Goal: Information Seeking & Learning: Learn about a topic

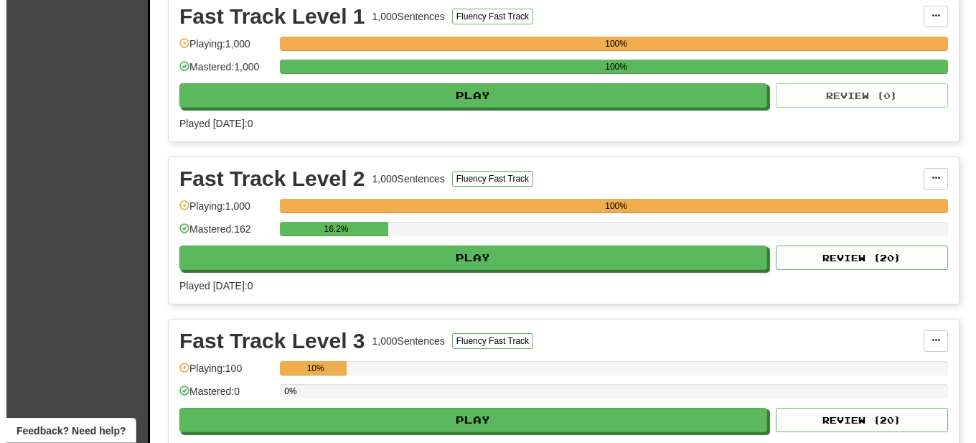
scroll to position [366, 0]
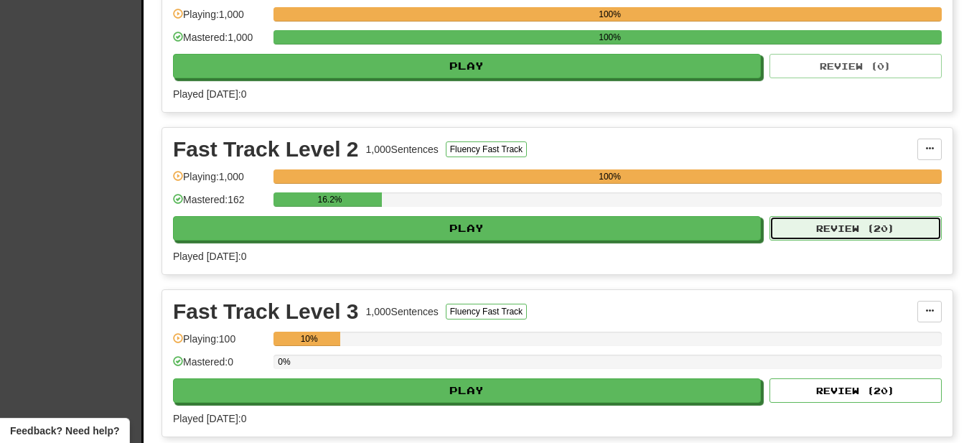
click at [867, 225] on button "Review ( 20 )" at bounding box center [856, 228] width 172 height 24
select select "**"
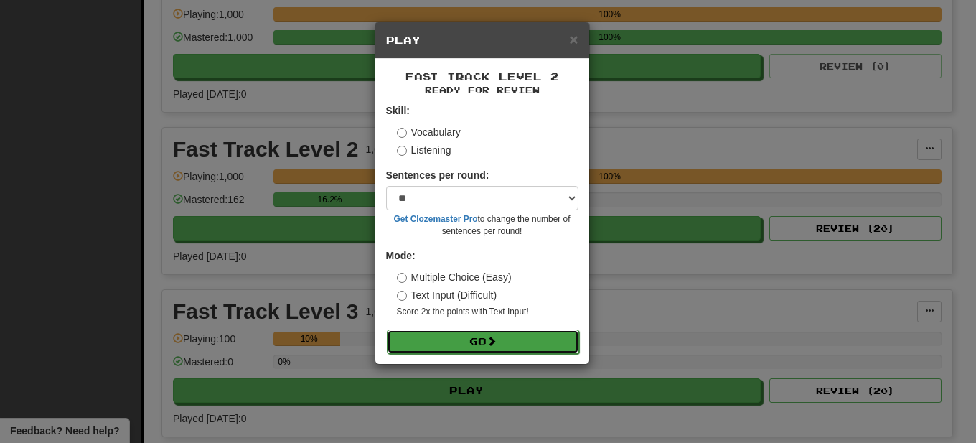
click at [485, 344] on button "Go" at bounding box center [483, 341] width 192 height 24
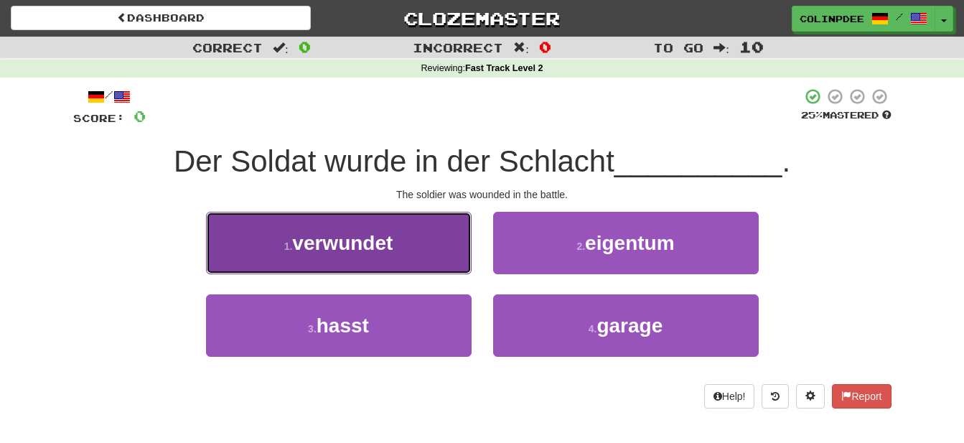
click at [356, 243] on span "verwundet" at bounding box center [342, 243] width 100 height 22
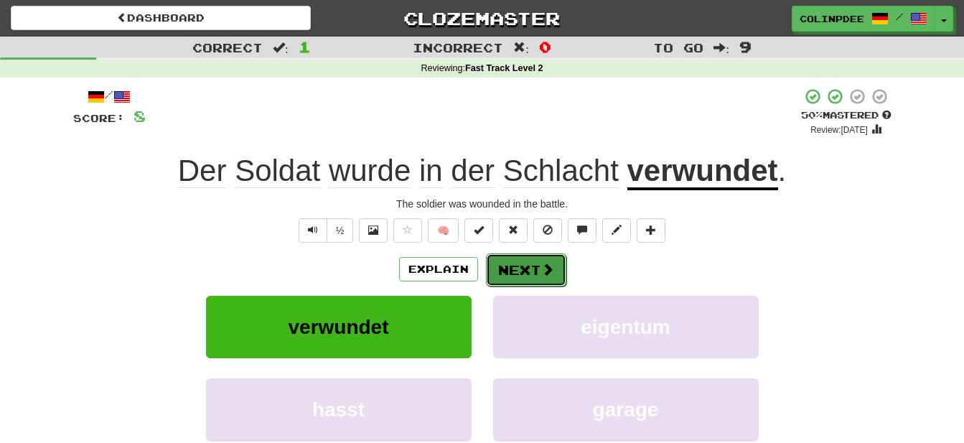
click at [523, 273] on button "Next" at bounding box center [526, 269] width 80 height 33
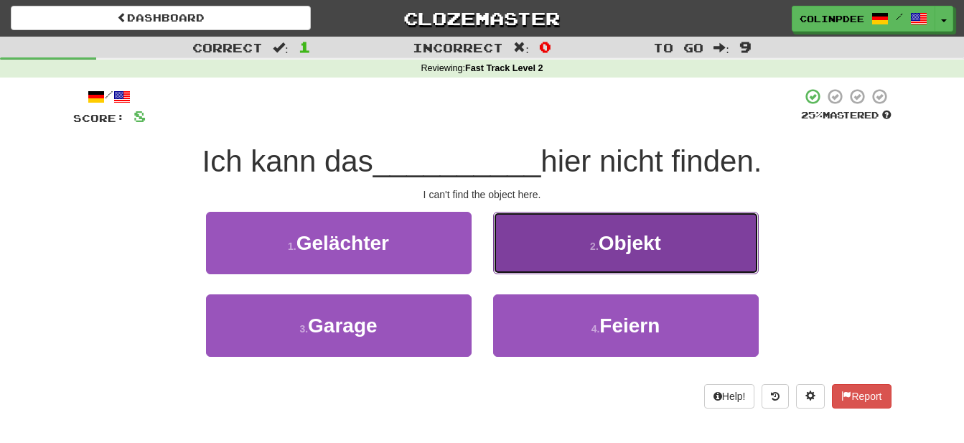
click at [630, 244] on span "Objekt" at bounding box center [630, 243] width 62 height 22
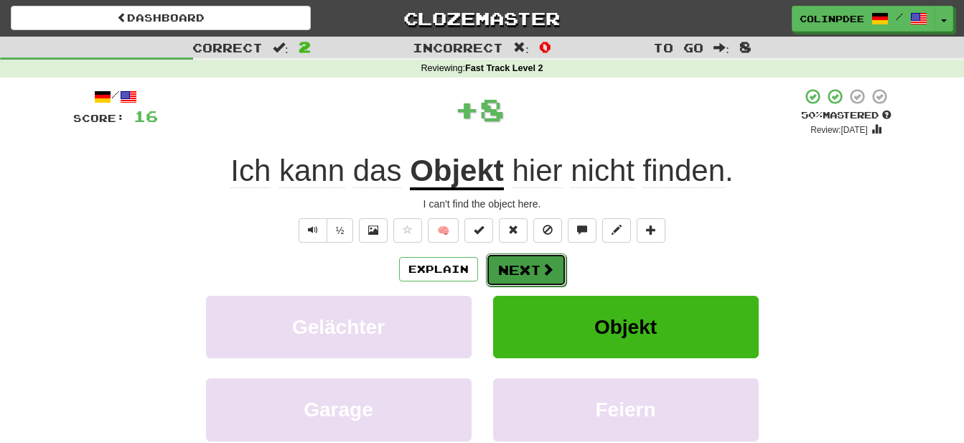
click at [532, 263] on button "Next" at bounding box center [526, 269] width 80 height 33
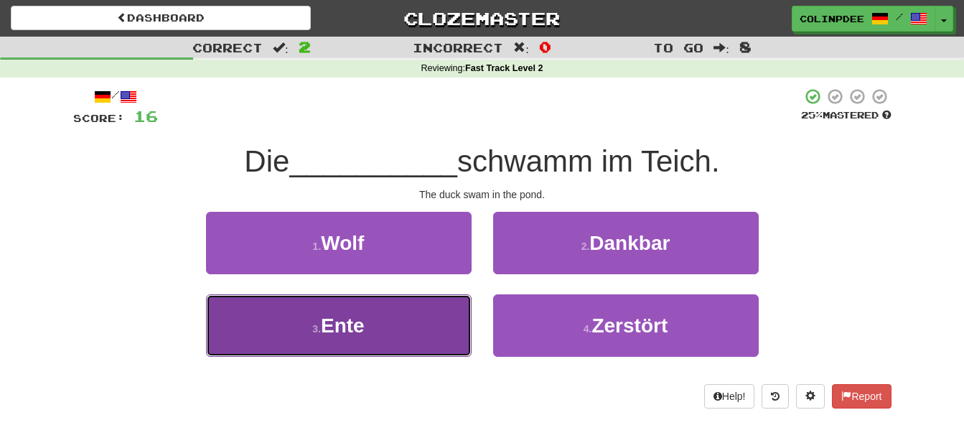
click at [350, 328] on span "Ente" at bounding box center [343, 325] width 44 height 22
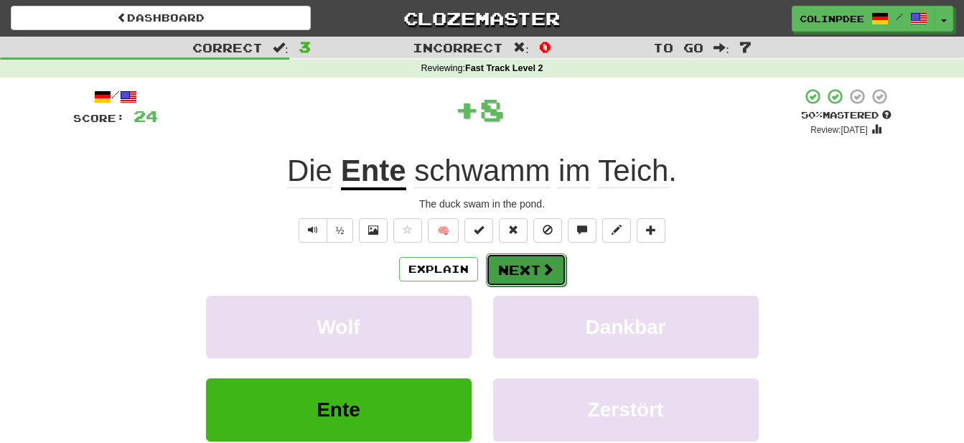
click at [532, 268] on button "Next" at bounding box center [526, 269] width 80 height 33
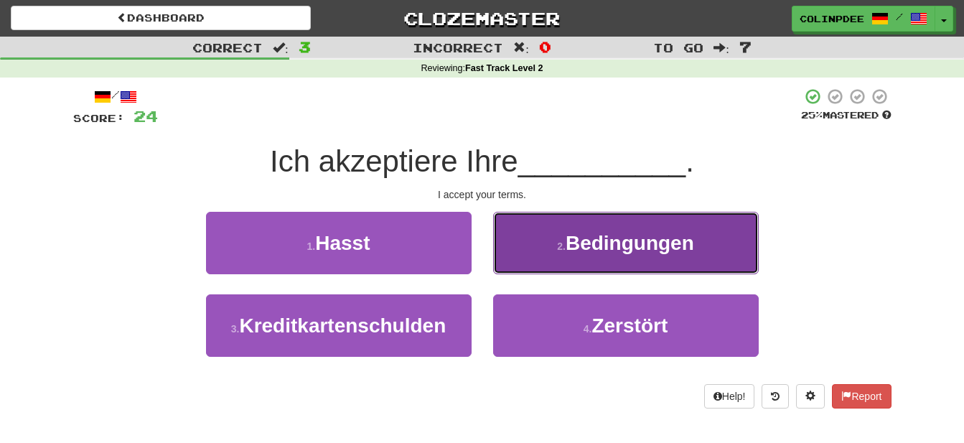
click at [632, 245] on span "Bedingungen" at bounding box center [630, 243] width 128 height 22
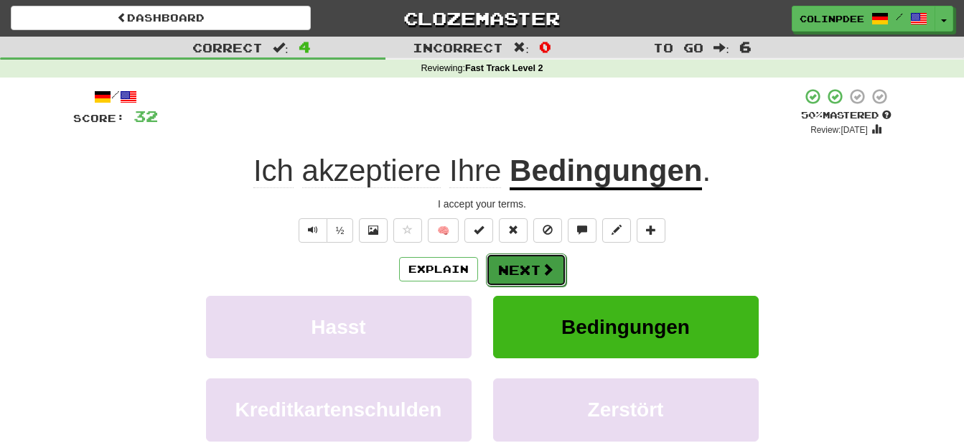
click at [524, 272] on button "Next" at bounding box center [526, 269] width 80 height 33
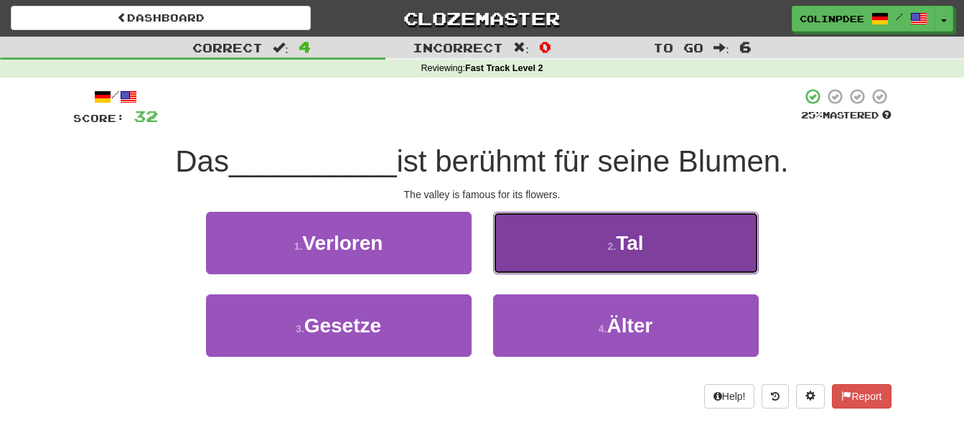
click at [637, 242] on span "Tal" at bounding box center [629, 243] width 27 height 22
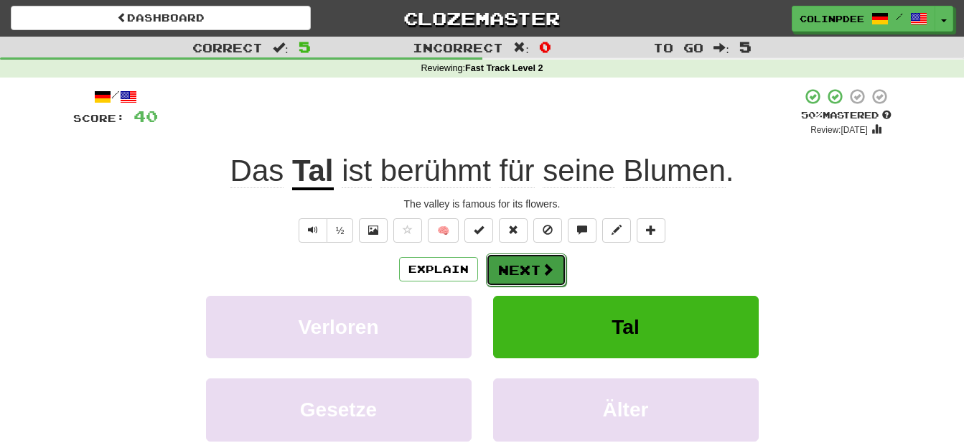
click at [528, 271] on button "Next" at bounding box center [526, 269] width 80 height 33
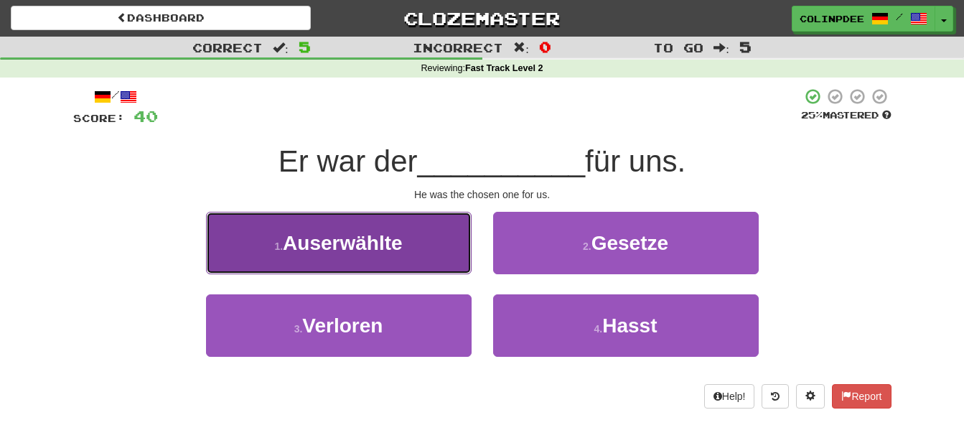
click at [374, 255] on button "1 . Auserwählte" at bounding box center [339, 243] width 266 height 62
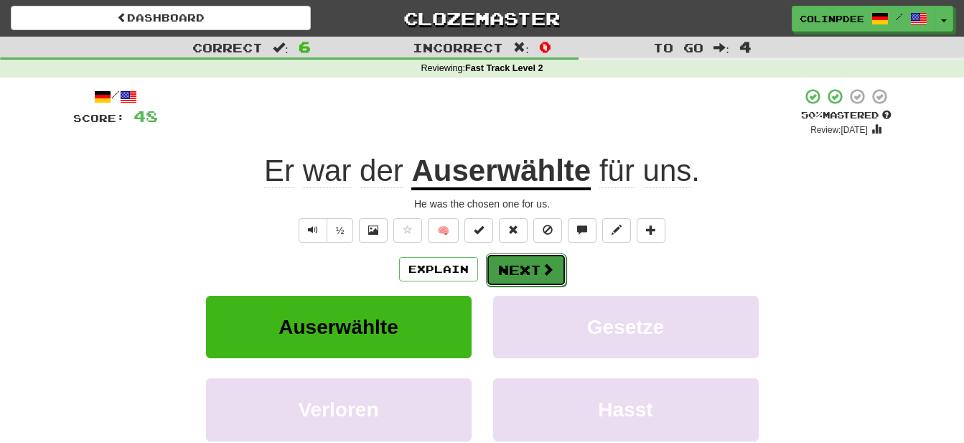
click at [526, 269] on button "Next" at bounding box center [526, 269] width 80 height 33
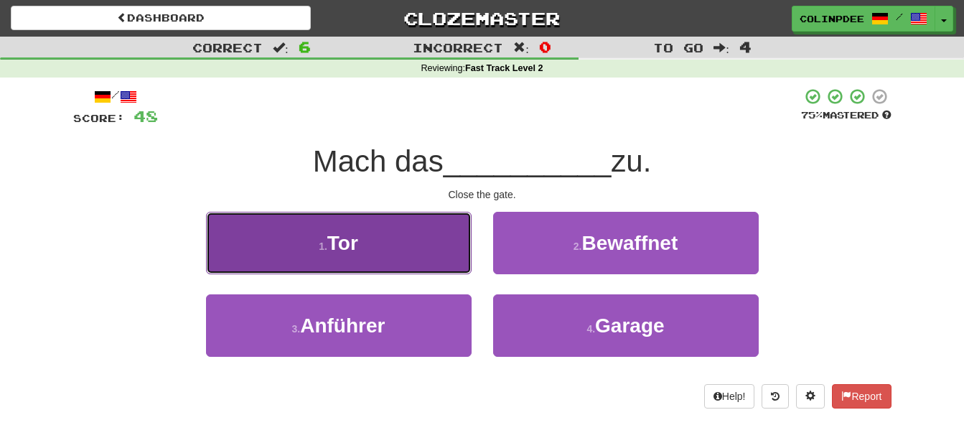
click at [345, 244] on span "Tor" at bounding box center [342, 243] width 31 height 22
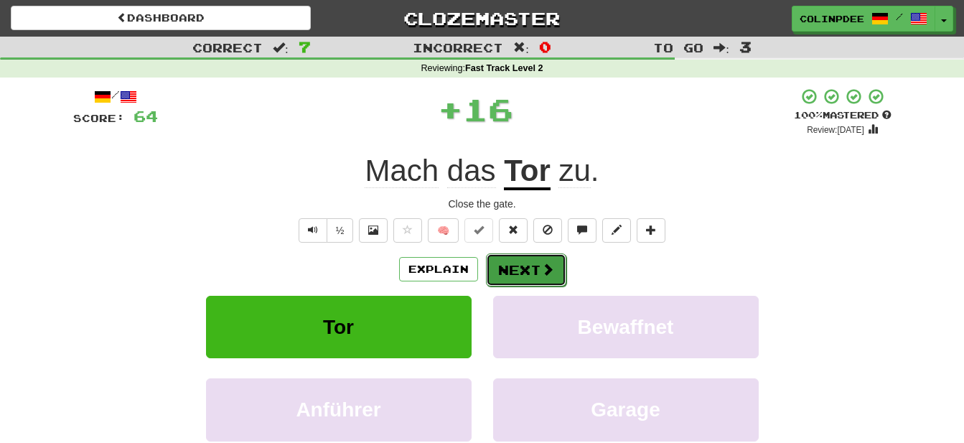
click at [539, 272] on button "Next" at bounding box center [526, 269] width 80 height 33
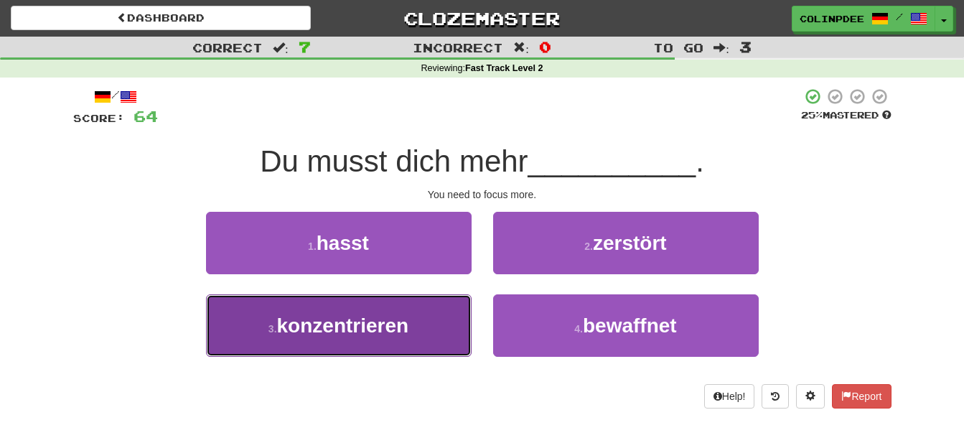
click at [358, 329] on span "konzentrieren" at bounding box center [343, 325] width 132 height 22
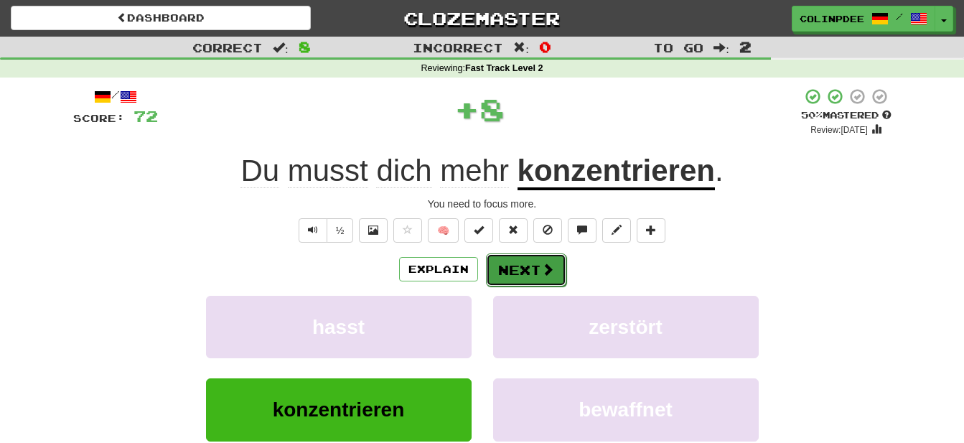
click at [537, 269] on button "Next" at bounding box center [526, 269] width 80 height 33
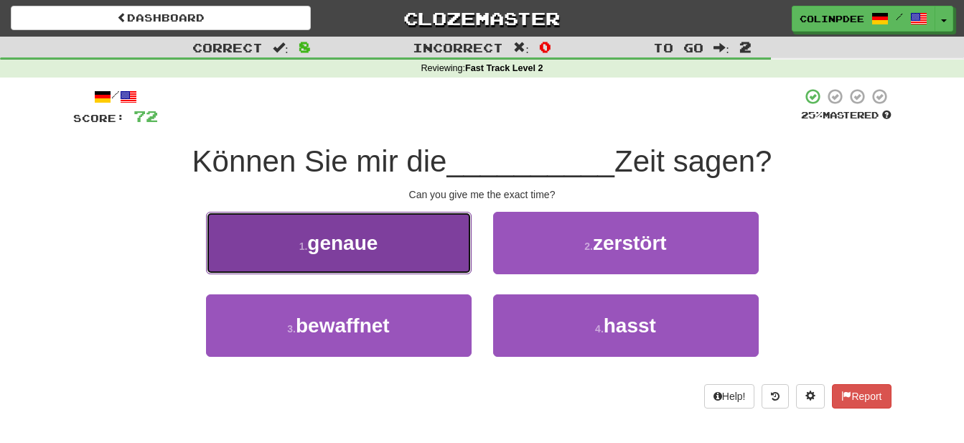
click at [348, 247] on span "genaue" at bounding box center [342, 243] width 70 height 22
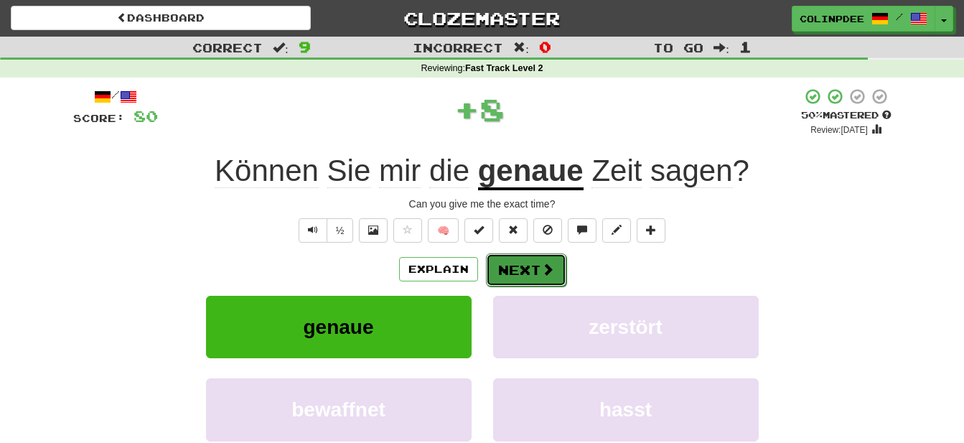
click at [538, 269] on button "Next" at bounding box center [526, 269] width 80 height 33
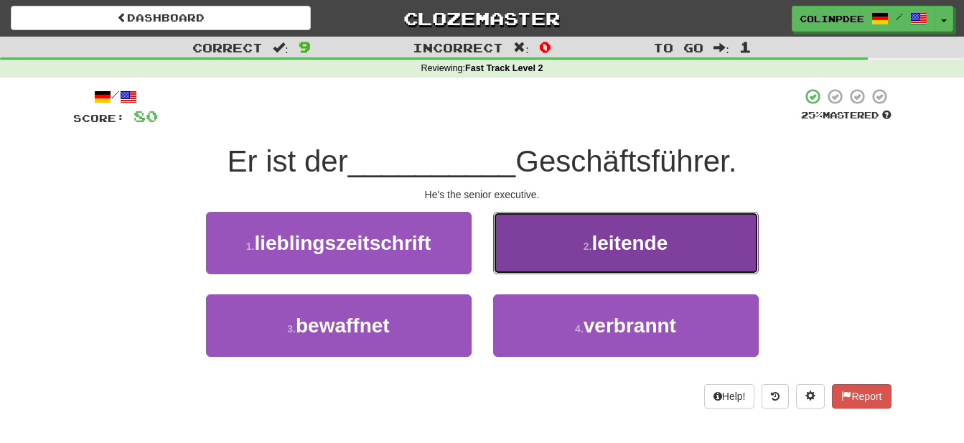
click at [634, 240] on span "leitende" at bounding box center [629, 243] width 76 height 22
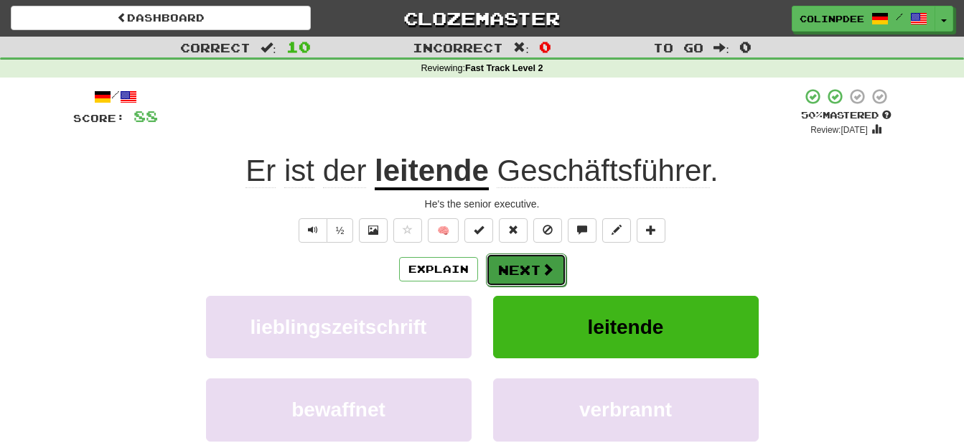
click at [536, 273] on button "Next" at bounding box center [526, 269] width 80 height 33
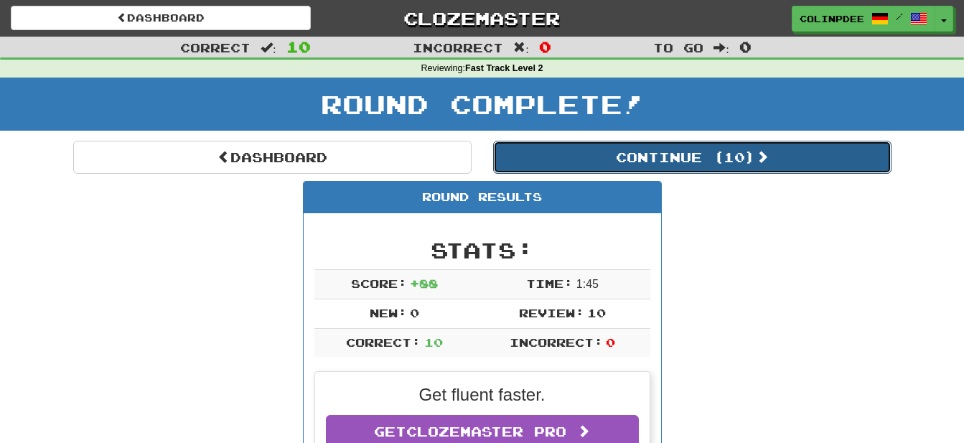
click at [719, 158] on button "Continue ( 10 )" at bounding box center [692, 157] width 398 height 33
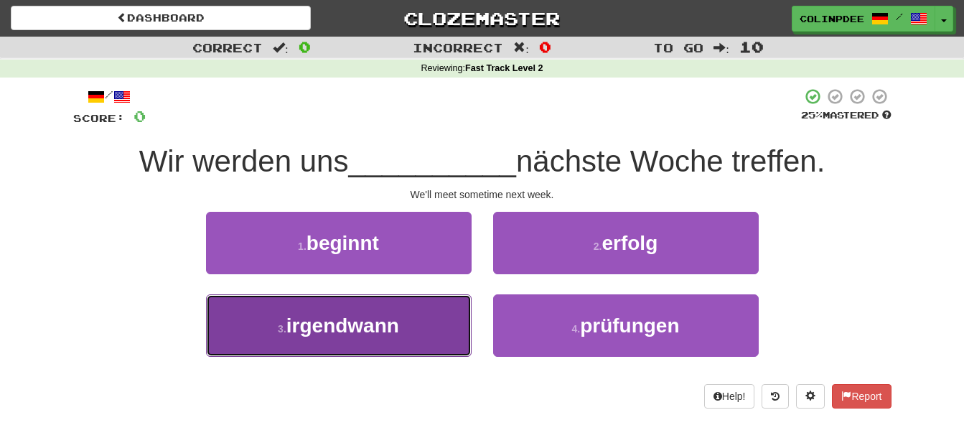
click at [339, 331] on span "irgendwann" at bounding box center [342, 325] width 113 height 22
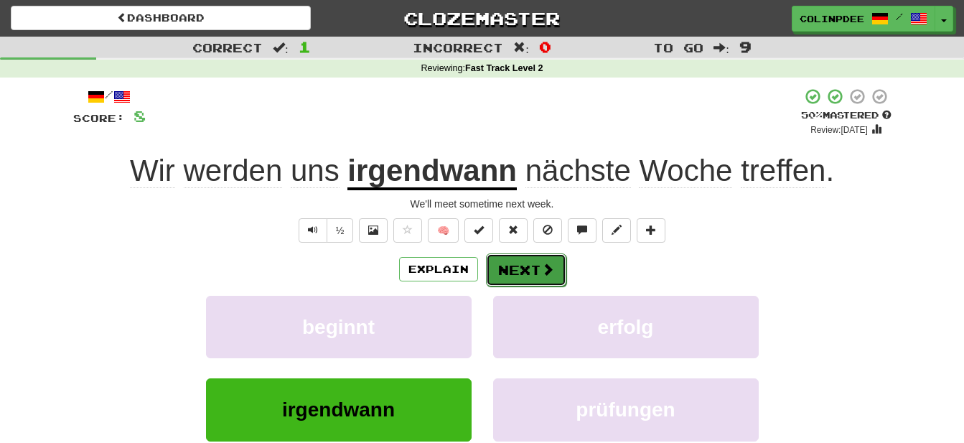
click at [534, 266] on button "Next" at bounding box center [526, 269] width 80 height 33
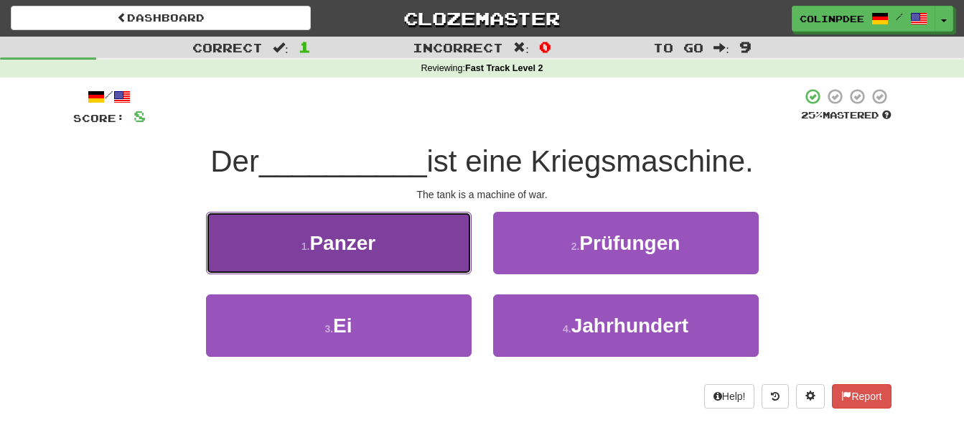
click at [345, 245] on span "Panzer" at bounding box center [342, 243] width 66 height 22
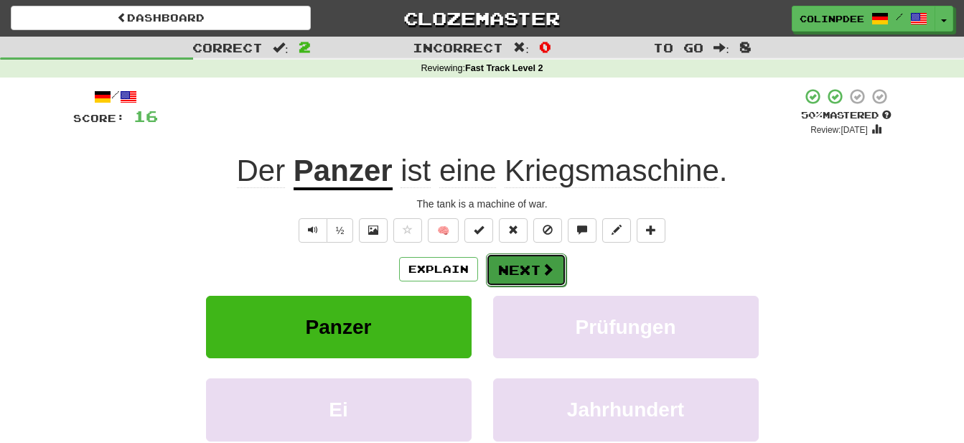
click at [530, 273] on button "Next" at bounding box center [526, 269] width 80 height 33
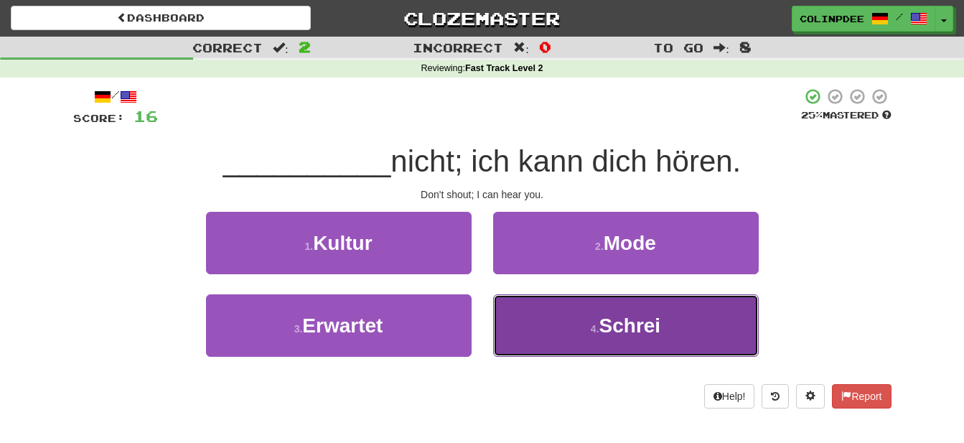
click at [637, 332] on span "Schrei" at bounding box center [630, 325] width 62 height 22
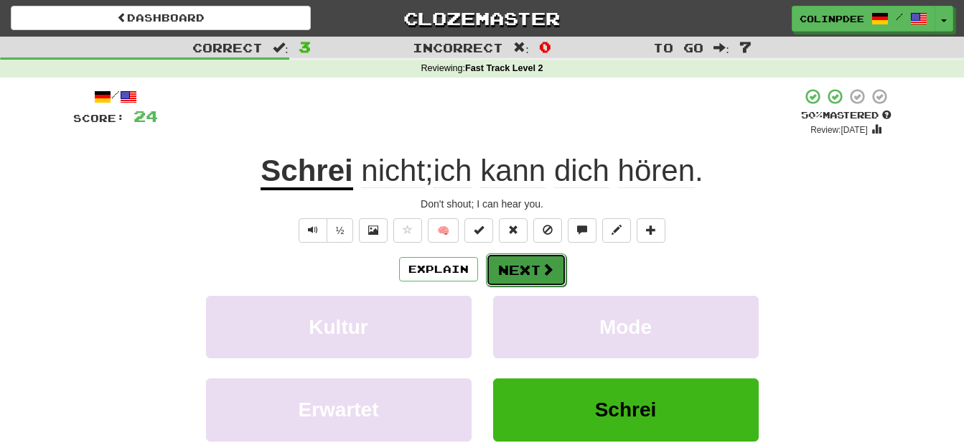
click at [538, 274] on button "Next" at bounding box center [526, 269] width 80 height 33
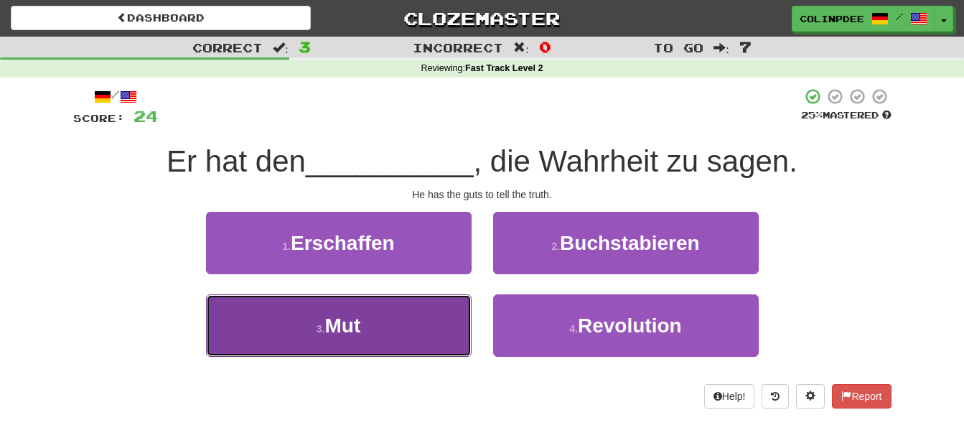
click at [346, 324] on span "Mut" at bounding box center [342, 325] width 36 height 22
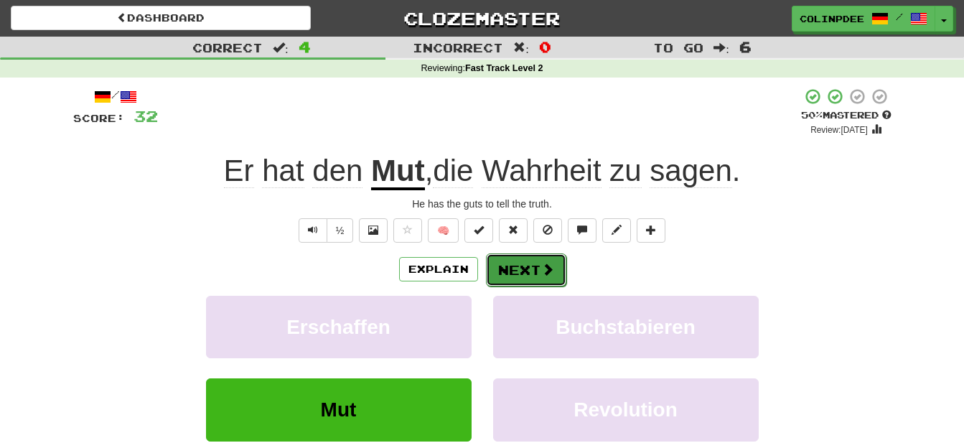
click at [536, 274] on button "Next" at bounding box center [526, 269] width 80 height 33
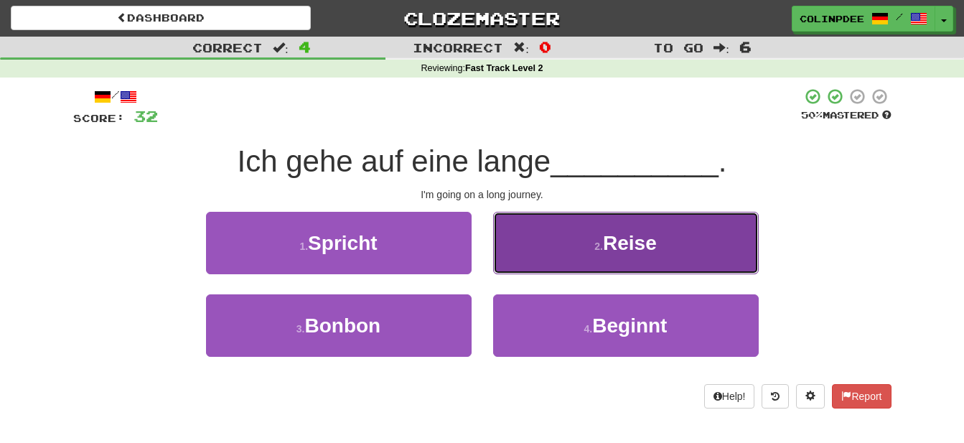
click at [633, 245] on span "Reise" at bounding box center [630, 243] width 54 height 22
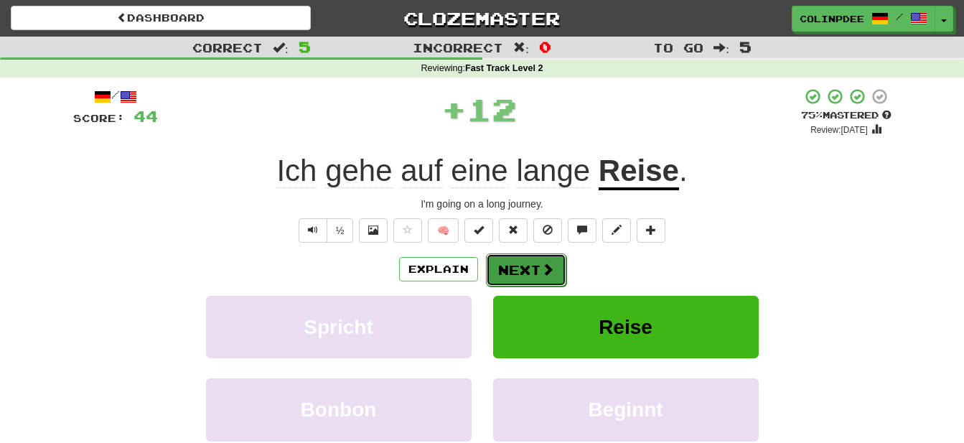
click at [546, 273] on span at bounding box center [547, 269] width 13 height 13
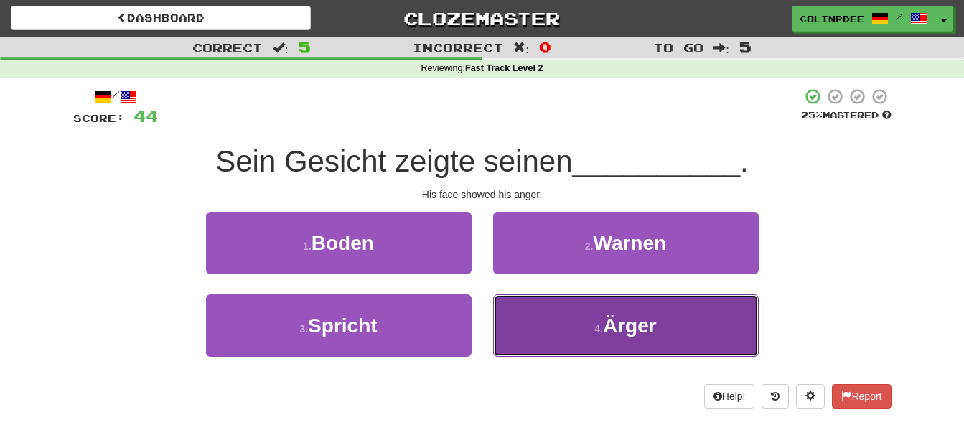
click at [636, 327] on span "Ärger" at bounding box center [630, 325] width 54 height 22
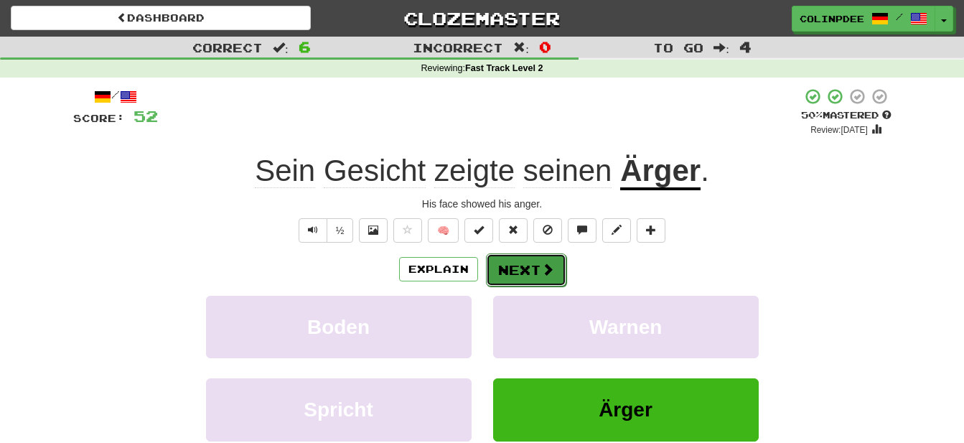
click at [527, 263] on button "Next" at bounding box center [526, 269] width 80 height 33
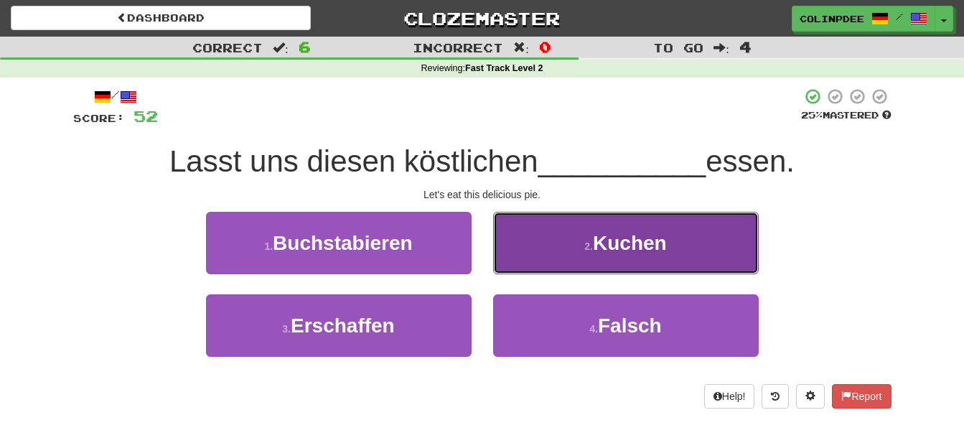
click at [635, 245] on span "Kuchen" at bounding box center [630, 243] width 74 height 22
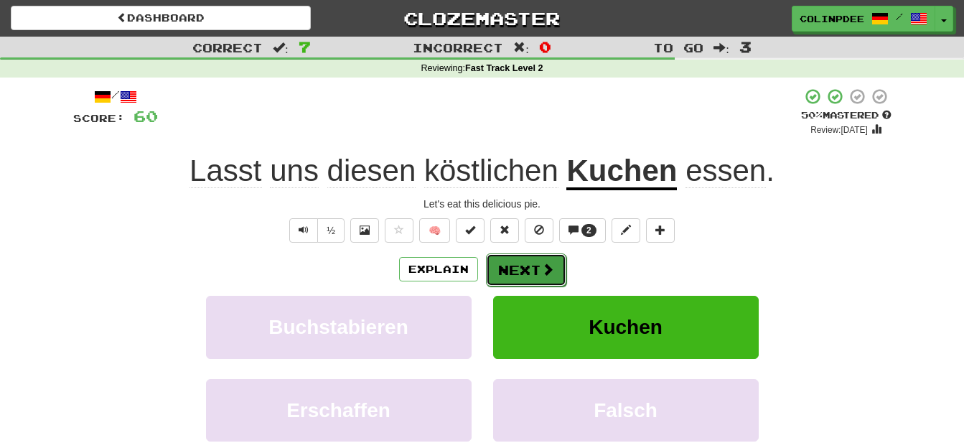
click at [528, 267] on button "Next" at bounding box center [526, 269] width 80 height 33
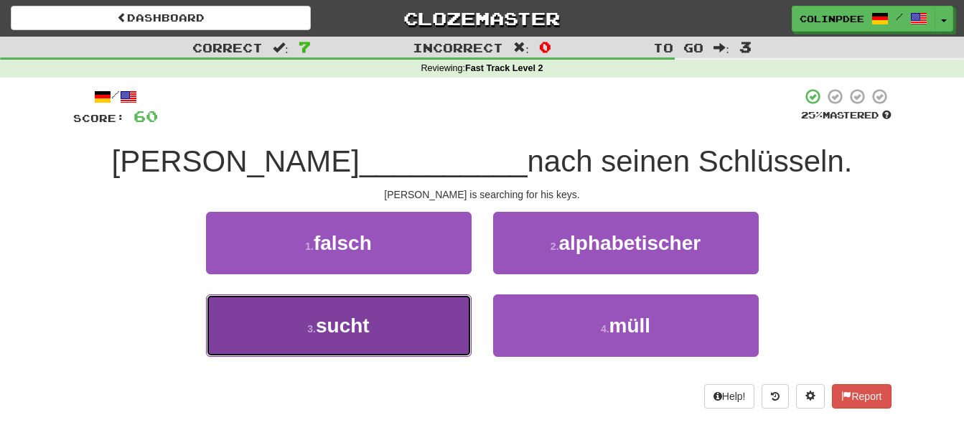
click at [340, 325] on span "sucht" at bounding box center [343, 325] width 54 height 22
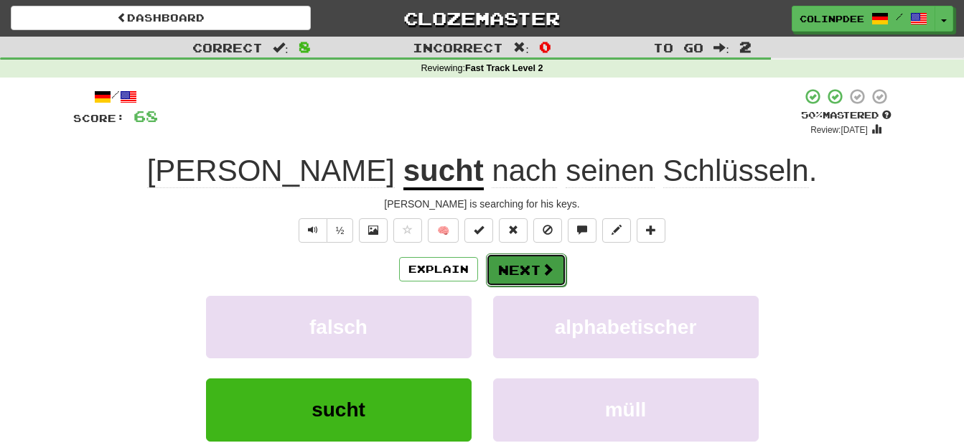
click at [529, 274] on button "Next" at bounding box center [526, 269] width 80 height 33
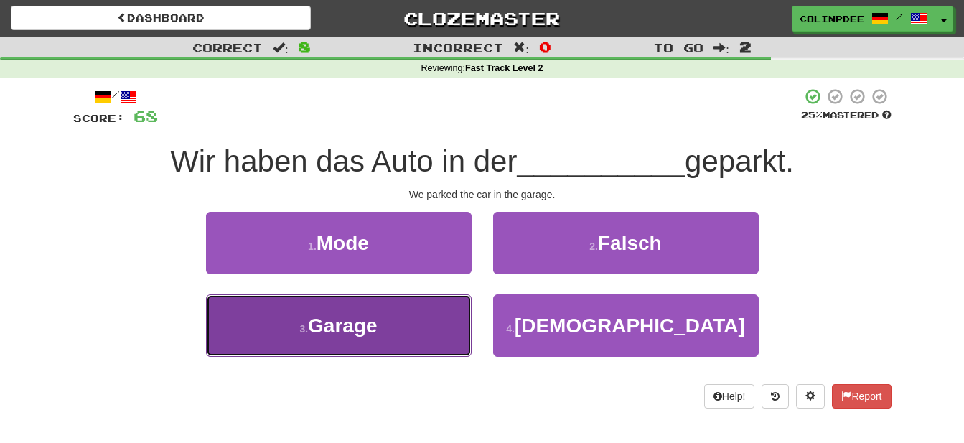
click at [352, 328] on span "Garage" at bounding box center [343, 325] width 70 height 22
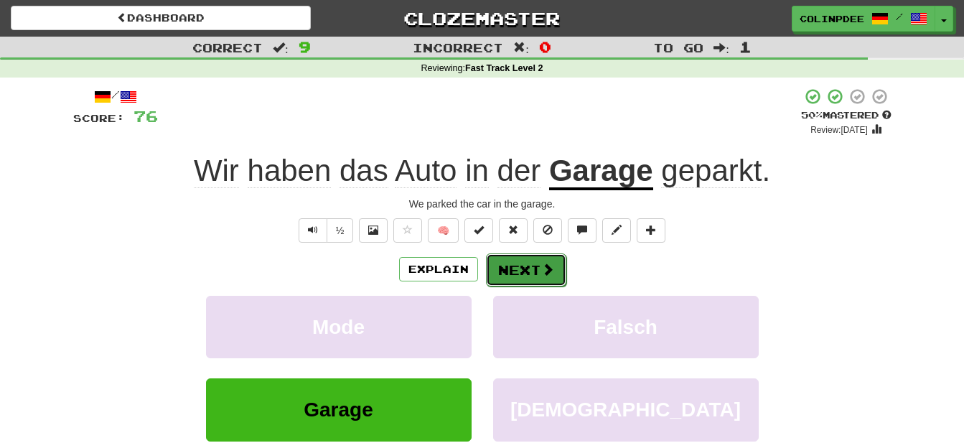
click at [526, 272] on button "Next" at bounding box center [526, 269] width 80 height 33
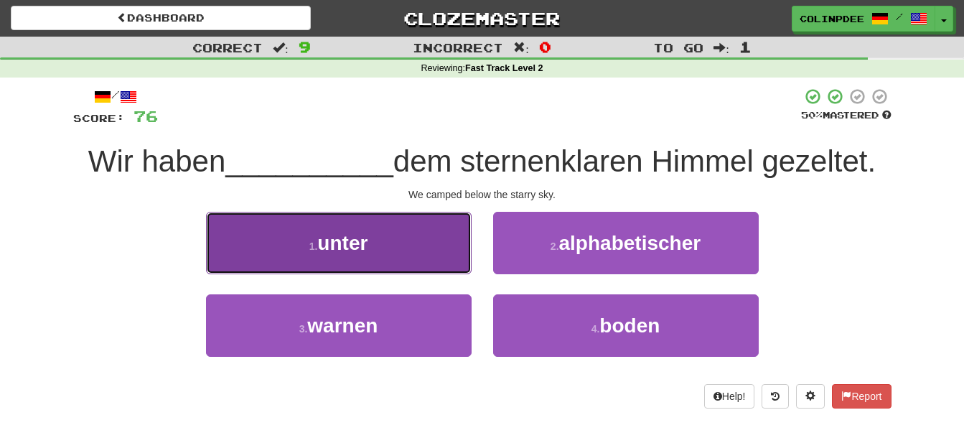
click at [342, 248] on span "unter" at bounding box center [342, 243] width 50 height 22
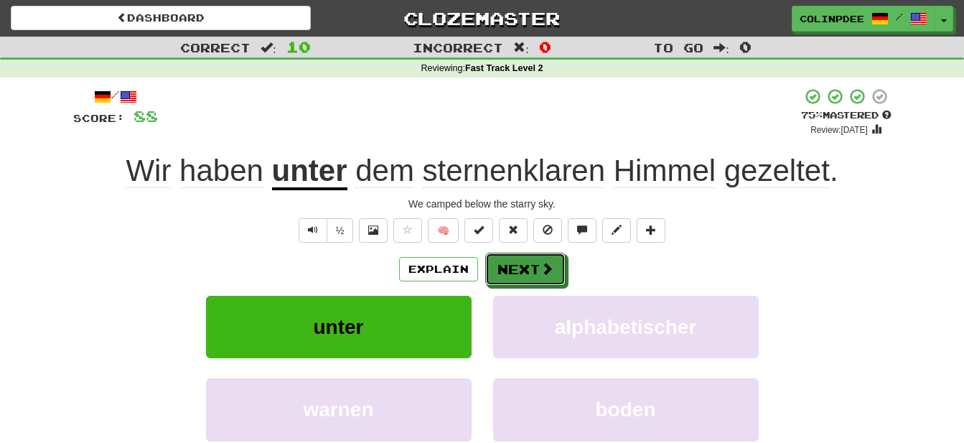
click at [527, 271] on button "Next" at bounding box center [525, 269] width 80 height 33
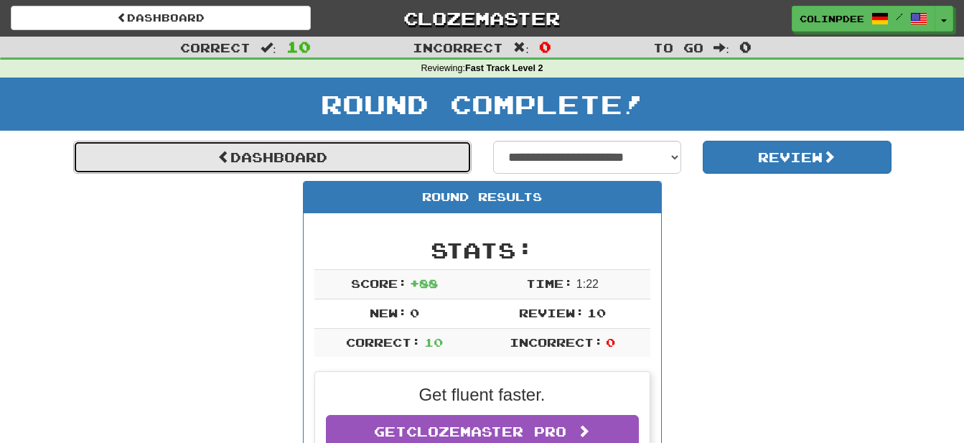
click at [255, 154] on link "Dashboard" at bounding box center [272, 157] width 398 height 33
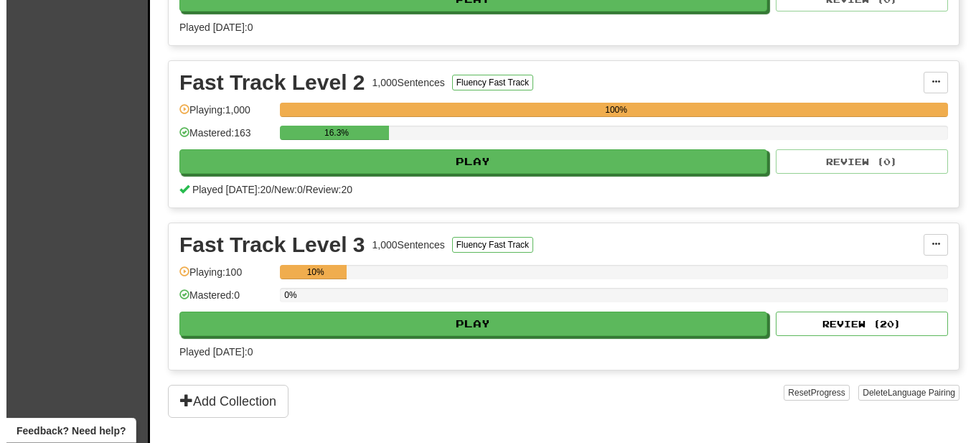
scroll to position [439, 0]
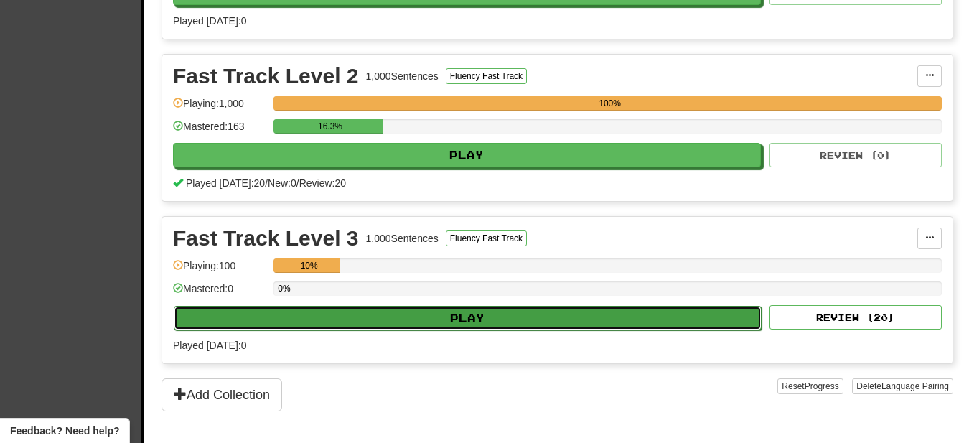
click at [483, 319] on button "Play" at bounding box center [468, 318] width 588 height 24
select select "**"
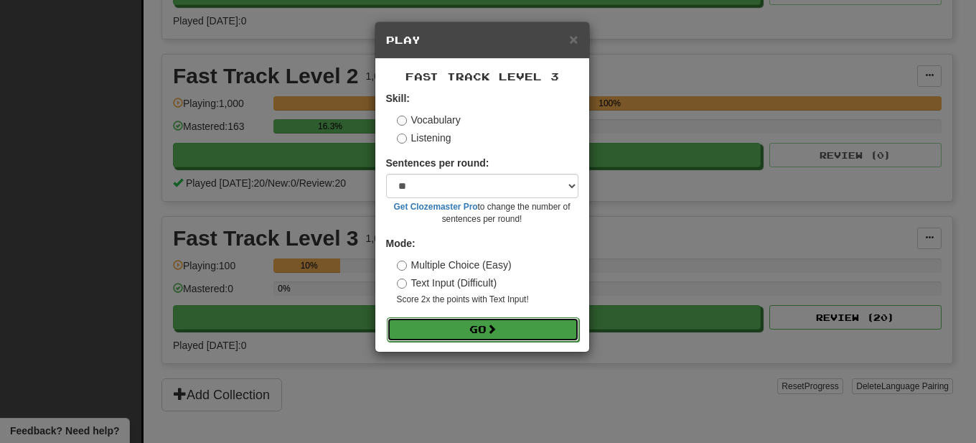
click at [490, 330] on button "Go" at bounding box center [483, 329] width 192 height 24
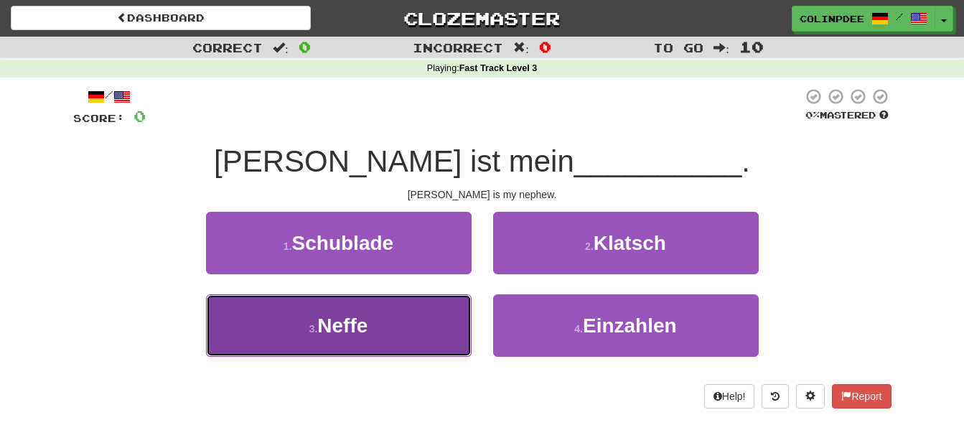
click at [350, 332] on span "Neffe" at bounding box center [342, 325] width 50 height 22
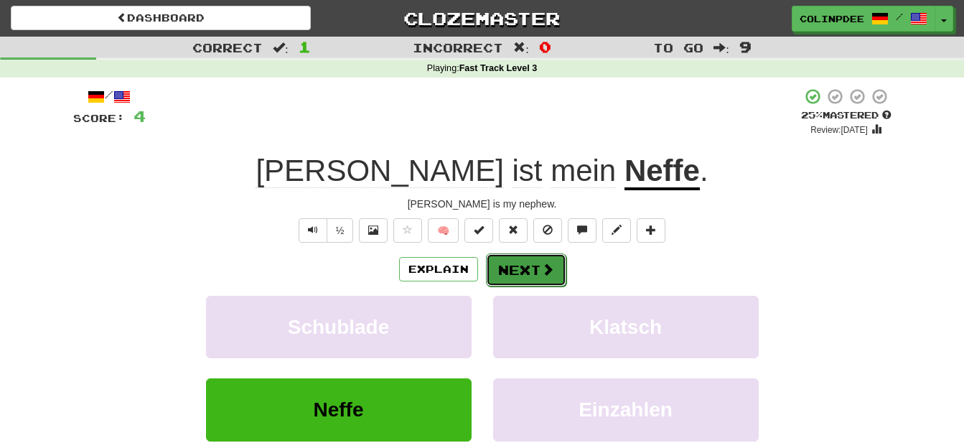
click at [543, 276] on span at bounding box center [547, 269] width 13 height 13
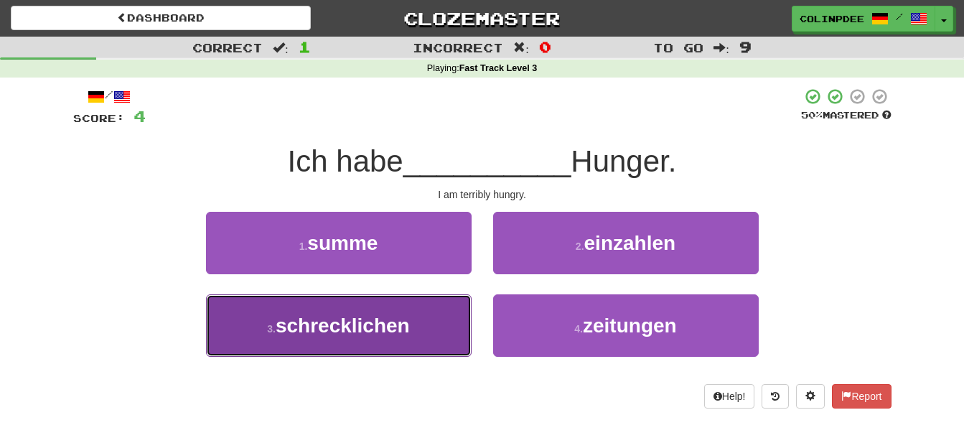
click at [343, 327] on span "schrecklichen" at bounding box center [343, 325] width 134 height 22
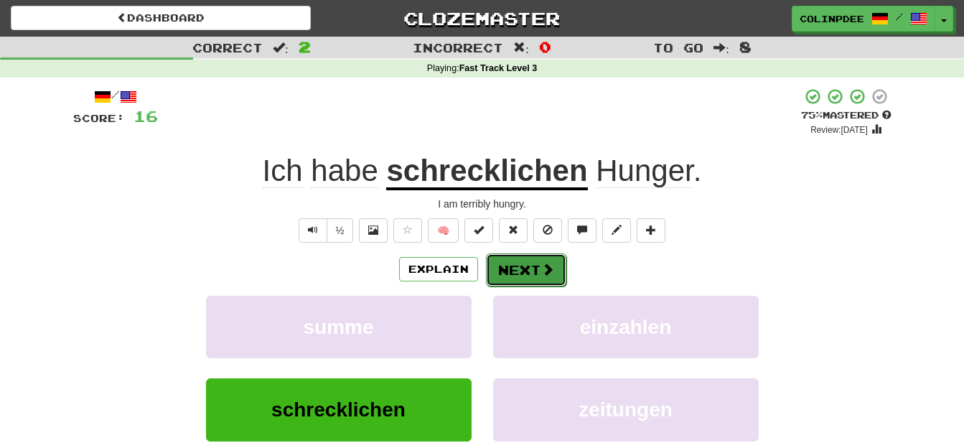
click at [534, 268] on button "Next" at bounding box center [526, 269] width 80 height 33
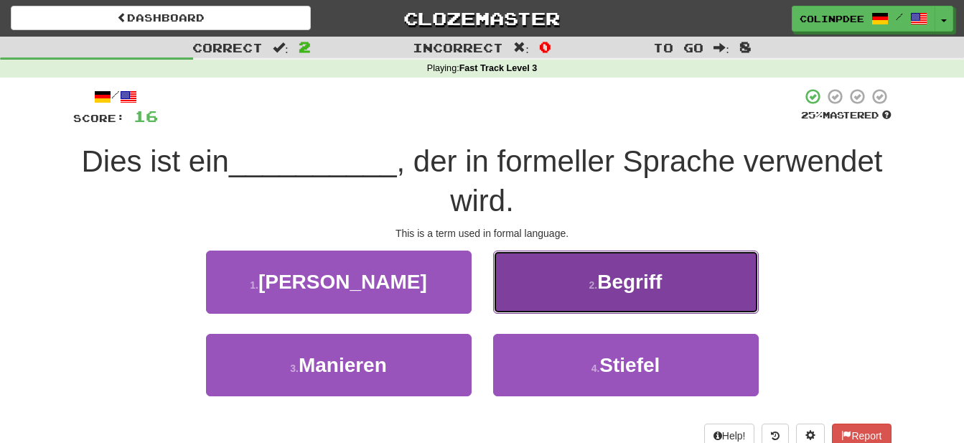
click at [634, 281] on span "Begriff" at bounding box center [629, 282] width 65 height 22
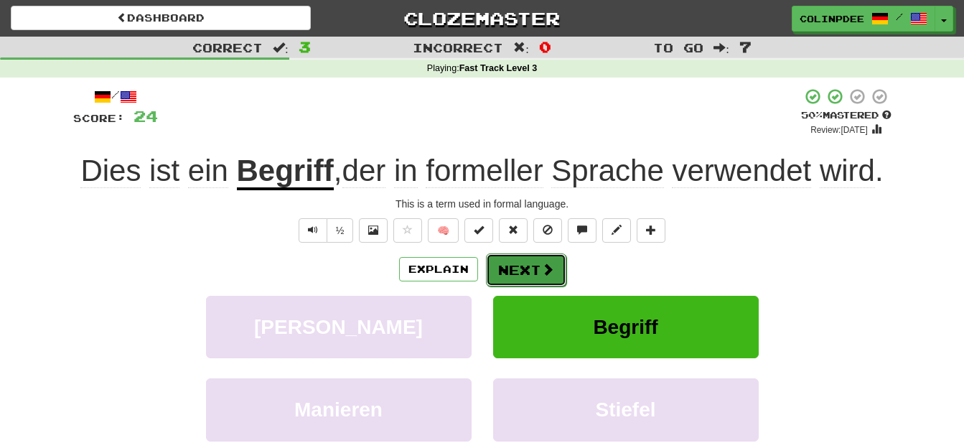
click at [521, 272] on button "Next" at bounding box center [526, 269] width 80 height 33
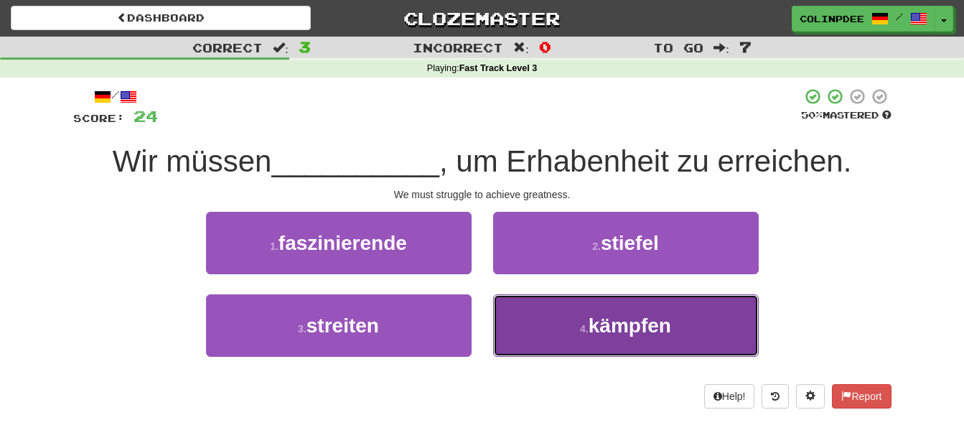
click at [633, 322] on span "kämpfen" at bounding box center [630, 325] width 83 height 22
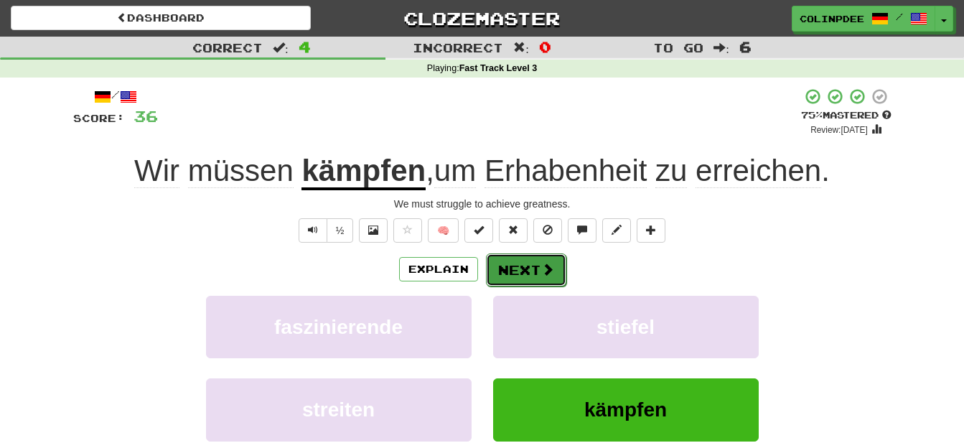
click at [521, 271] on button "Next" at bounding box center [526, 269] width 80 height 33
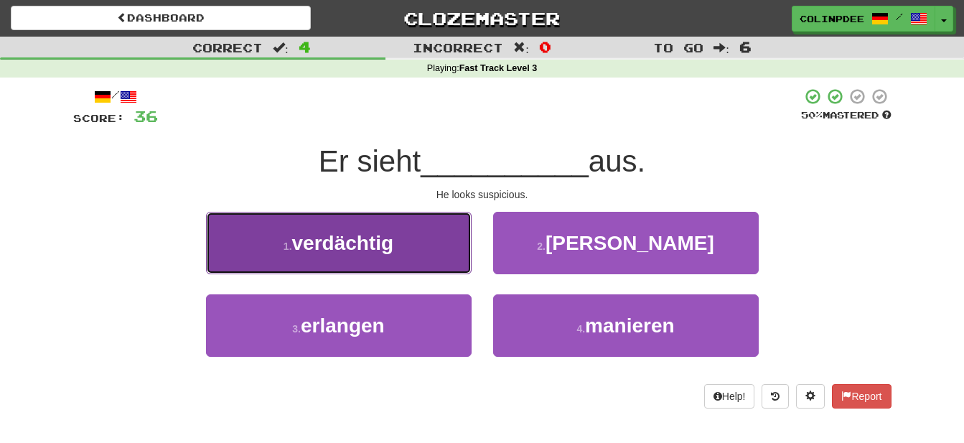
click at [341, 240] on span "verdächtig" at bounding box center [343, 243] width 102 height 22
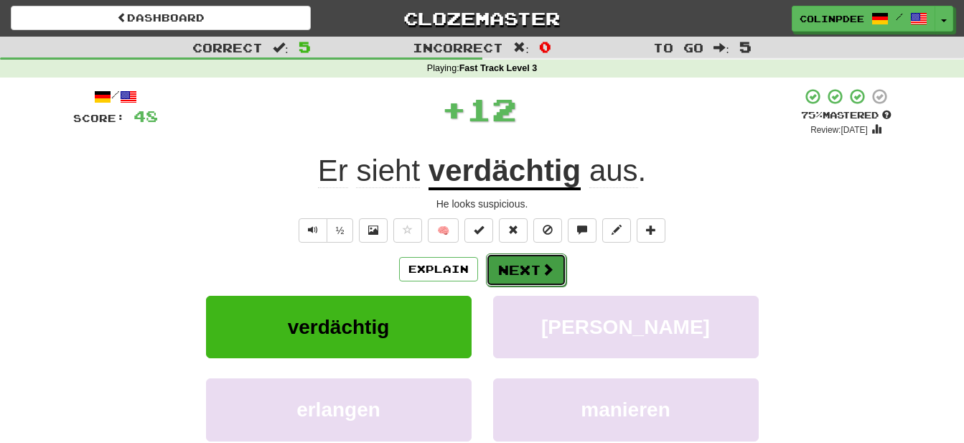
click at [536, 273] on button "Next" at bounding box center [526, 269] width 80 height 33
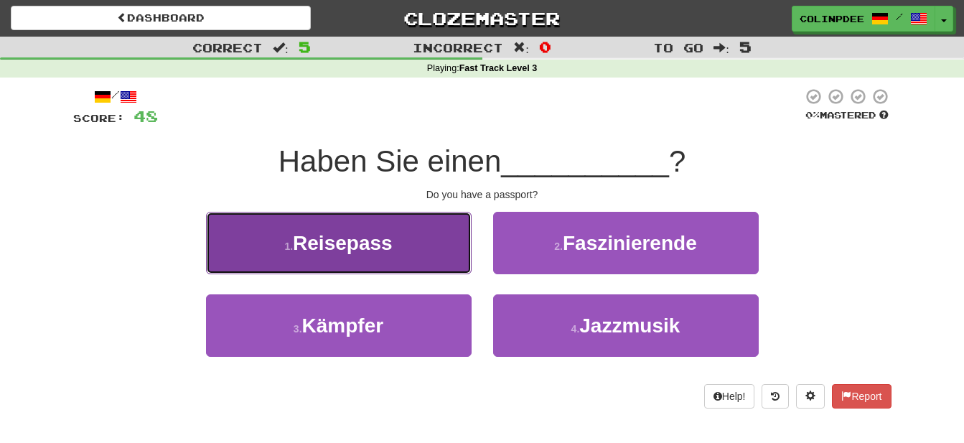
click at [346, 243] on span "Reisepass" at bounding box center [343, 243] width 100 height 22
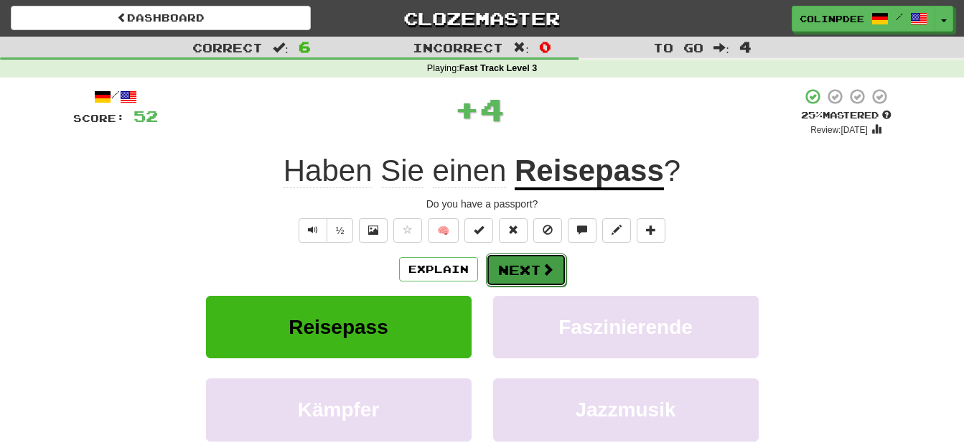
click at [531, 274] on button "Next" at bounding box center [526, 269] width 80 height 33
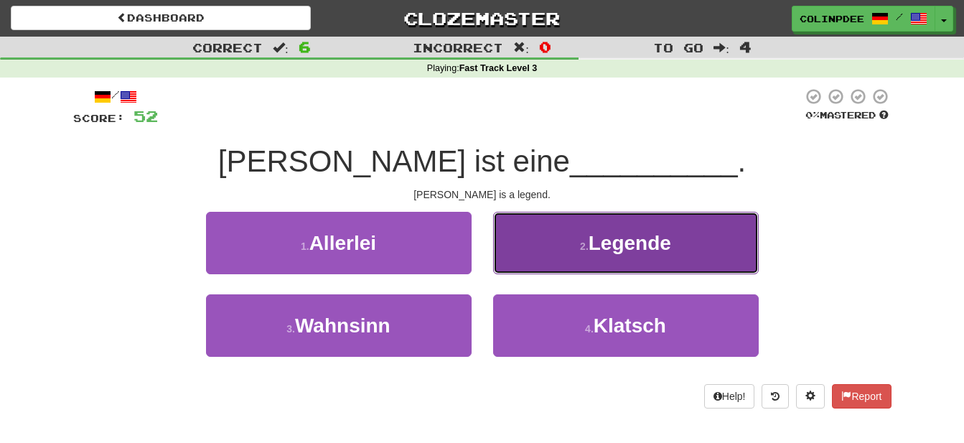
click at [637, 247] on span "Legende" at bounding box center [630, 243] width 83 height 22
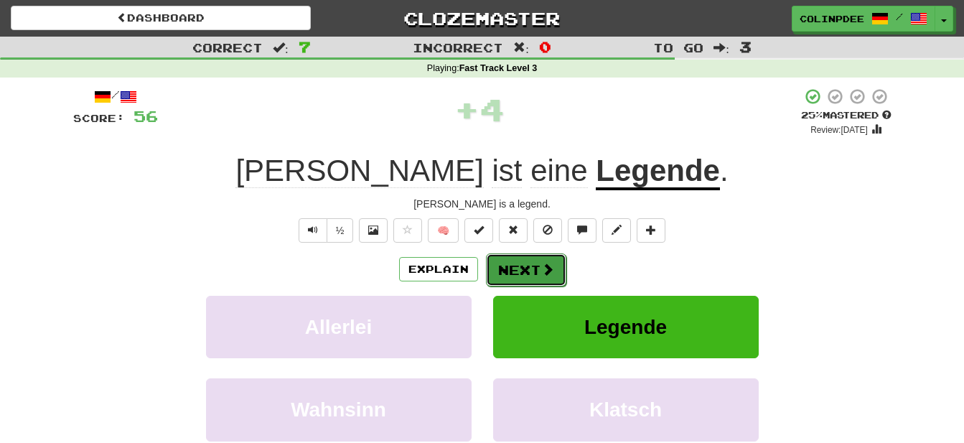
click at [528, 270] on button "Next" at bounding box center [526, 269] width 80 height 33
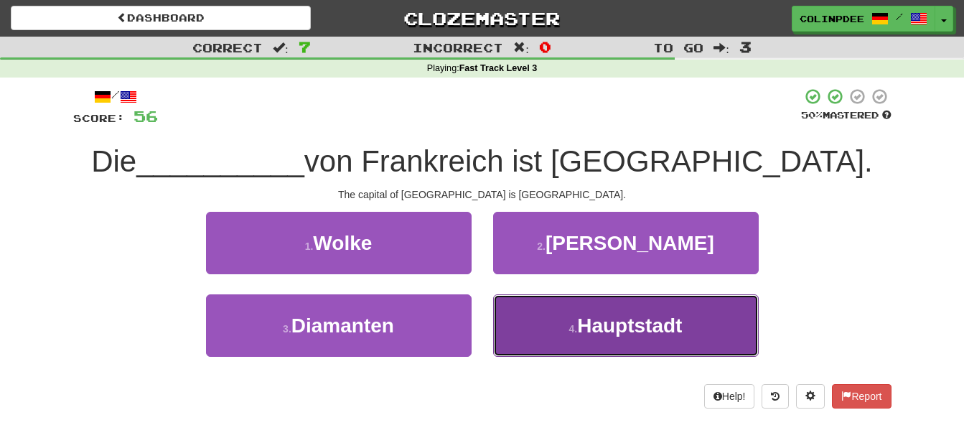
click at [633, 331] on span "Hauptstadt" at bounding box center [629, 325] width 105 height 22
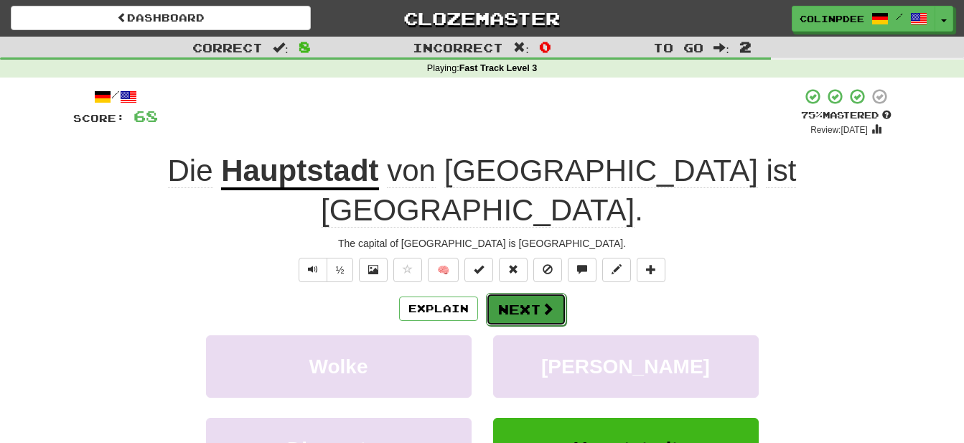
click at [533, 293] on button "Next" at bounding box center [526, 309] width 80 height 33
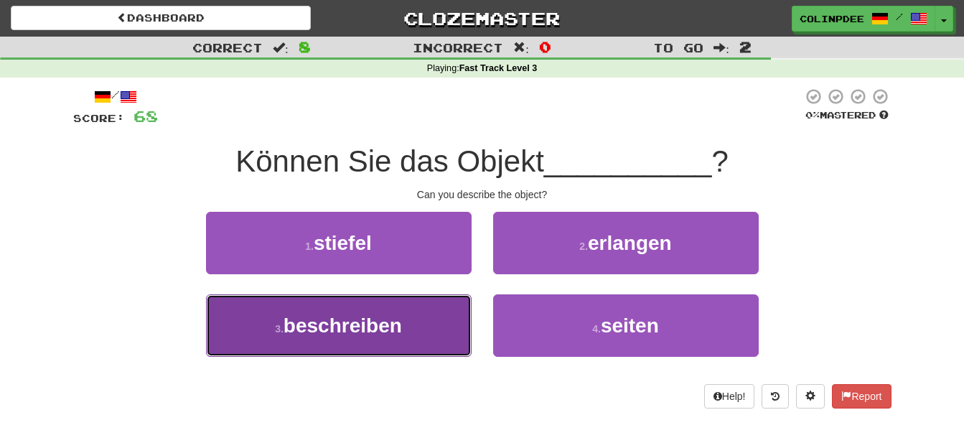
click at [342, 328] on span "beschreiben" at bounding box center [343, 325] width 118 height 22
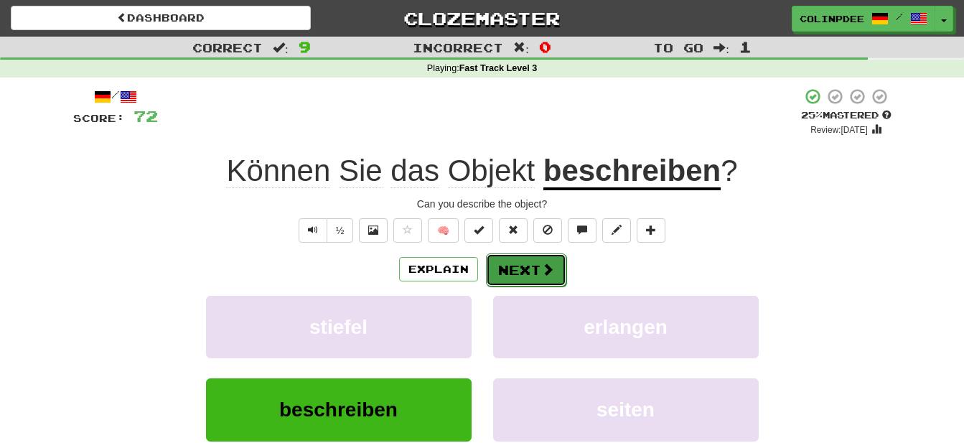
click at [543, 275] on span at bounding box center [547, 269] width 13 height 13
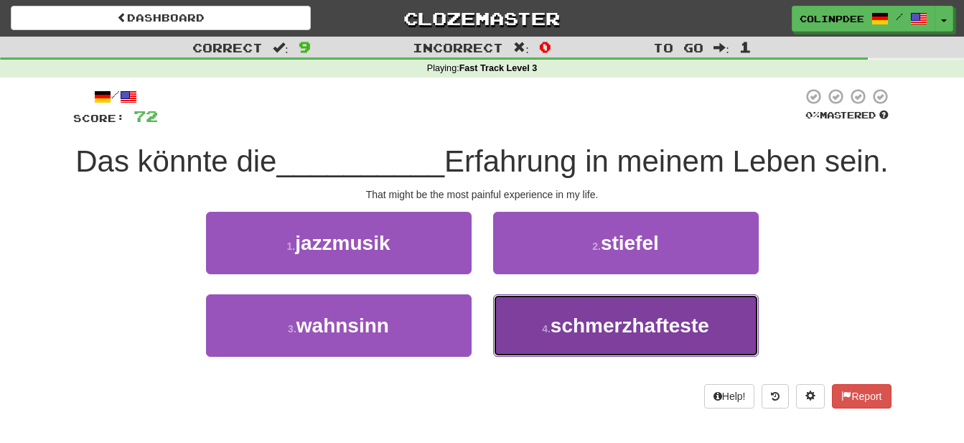
click at [632, 337] on span "schmerzhafteste" at bounding box center [630, 325] width 159 height 22
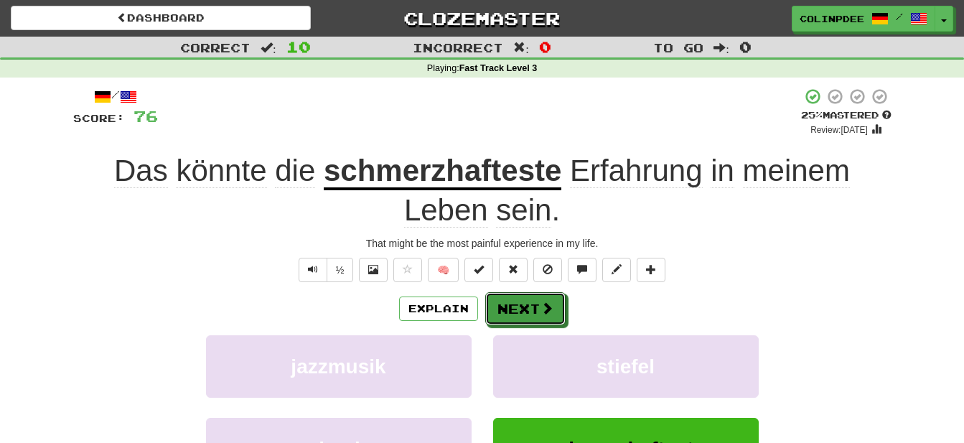
click at [531, 311] on button "Next" at bounding box center [525, 308] width 80 height 33
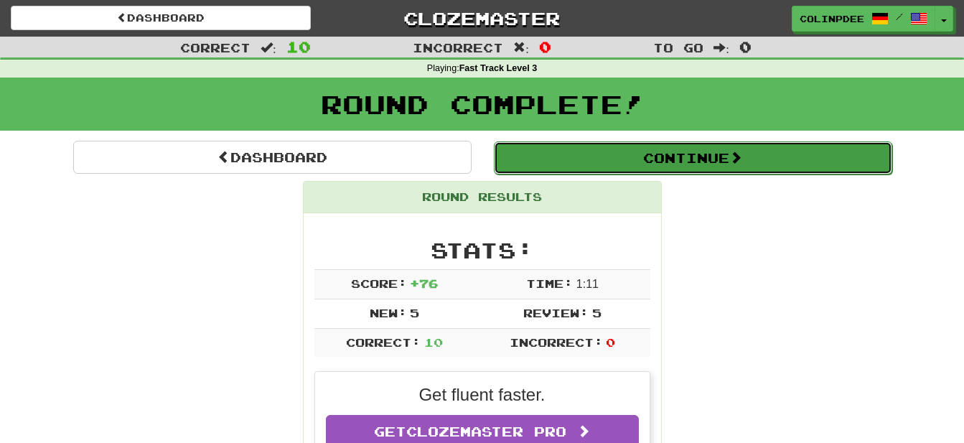
click at [698, 160] on button "Continue" at bounding box center [693, 157] width 398 height 33
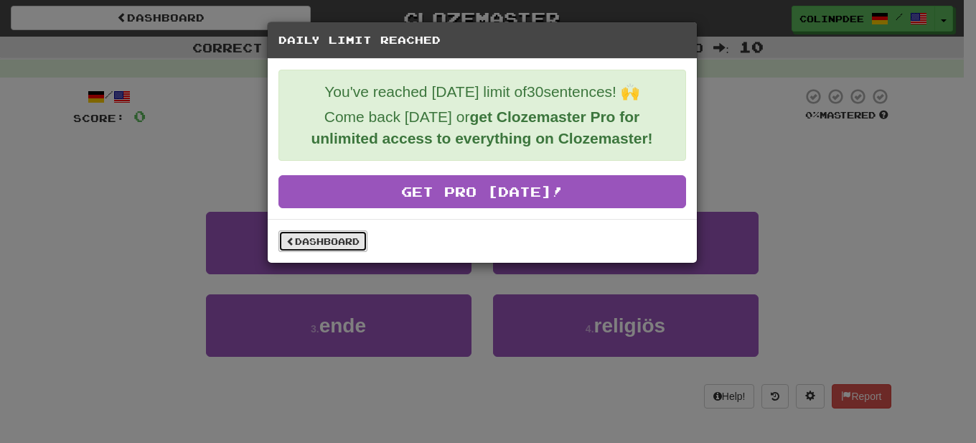
click at [316, 238] on link "Dashboard" at bounding box center [323, 241] width 89 height 22
